Goal: Find specific page/section: Find specific page/section

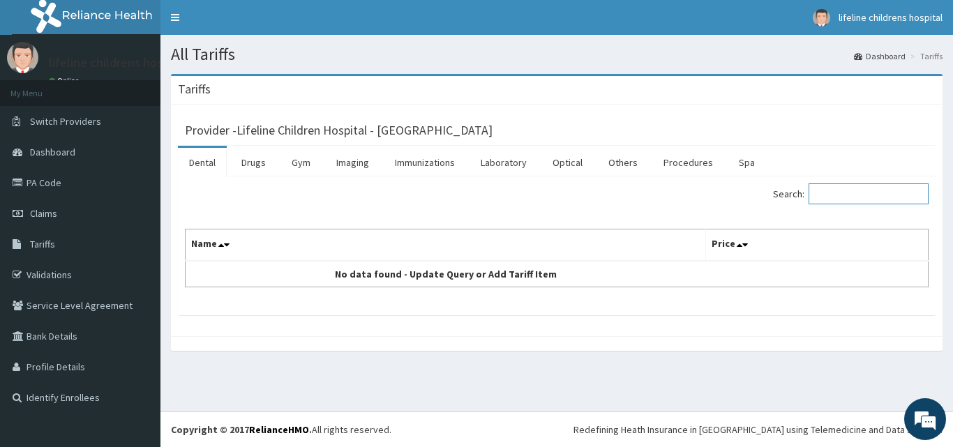
click at [871, 183] on input "Search:" at bounding box center [868, 193] width 120 height 21
type input "ear sy"
click at [663, 160] on link "Procedures" at bounding box center [688, 162] width 72 height 29
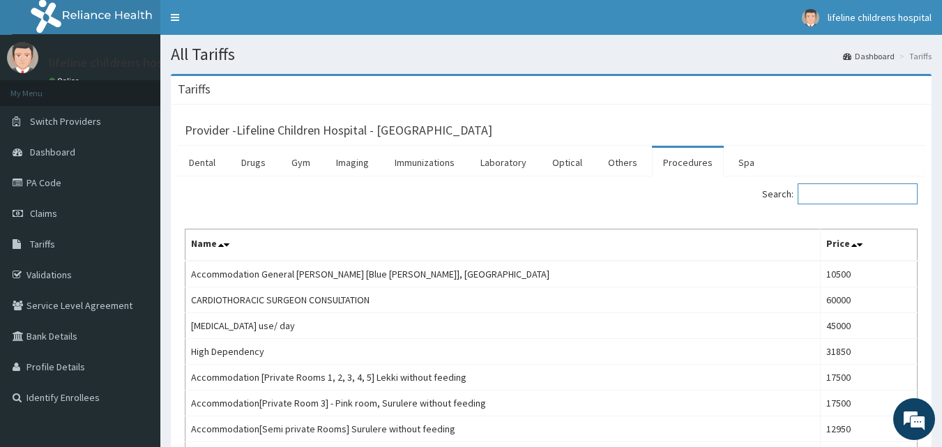
click at [854, 191] on input "Search:" at bounding box center [858, 193] width 120 height 21
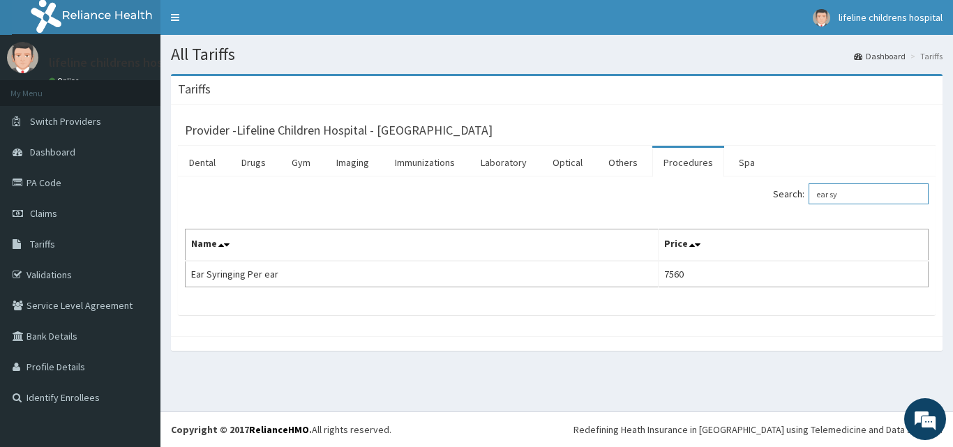
type input "ear sy"
click at [73, 182] on link "PA Code" at bounding box center [80, 182] width 160 height 31
